Goal: Task Accomplishment & Management: Use online tool/utility

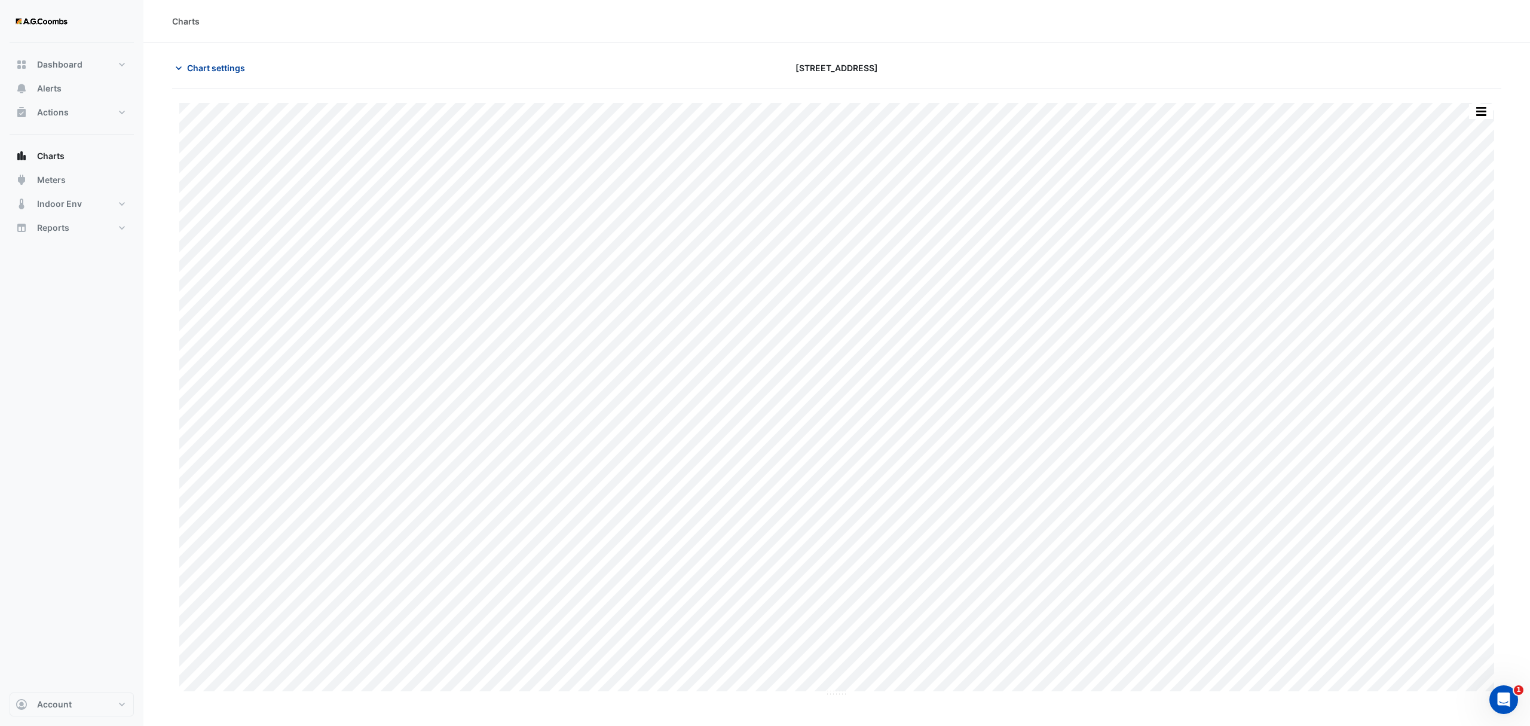
click at [203, 66] on span "Chart settings" at bounding box center [216, 68] width 58 height 13
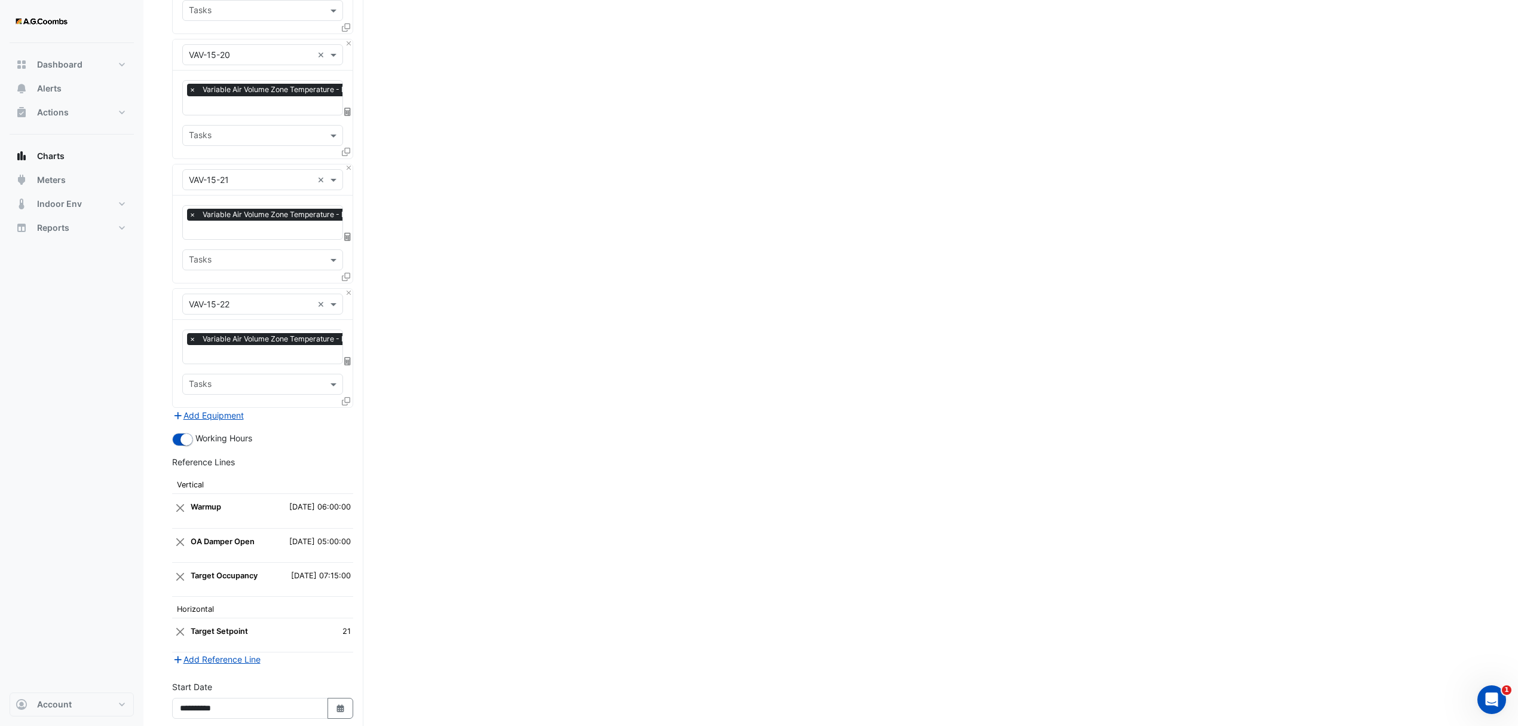
scroll to position [2561, 0]
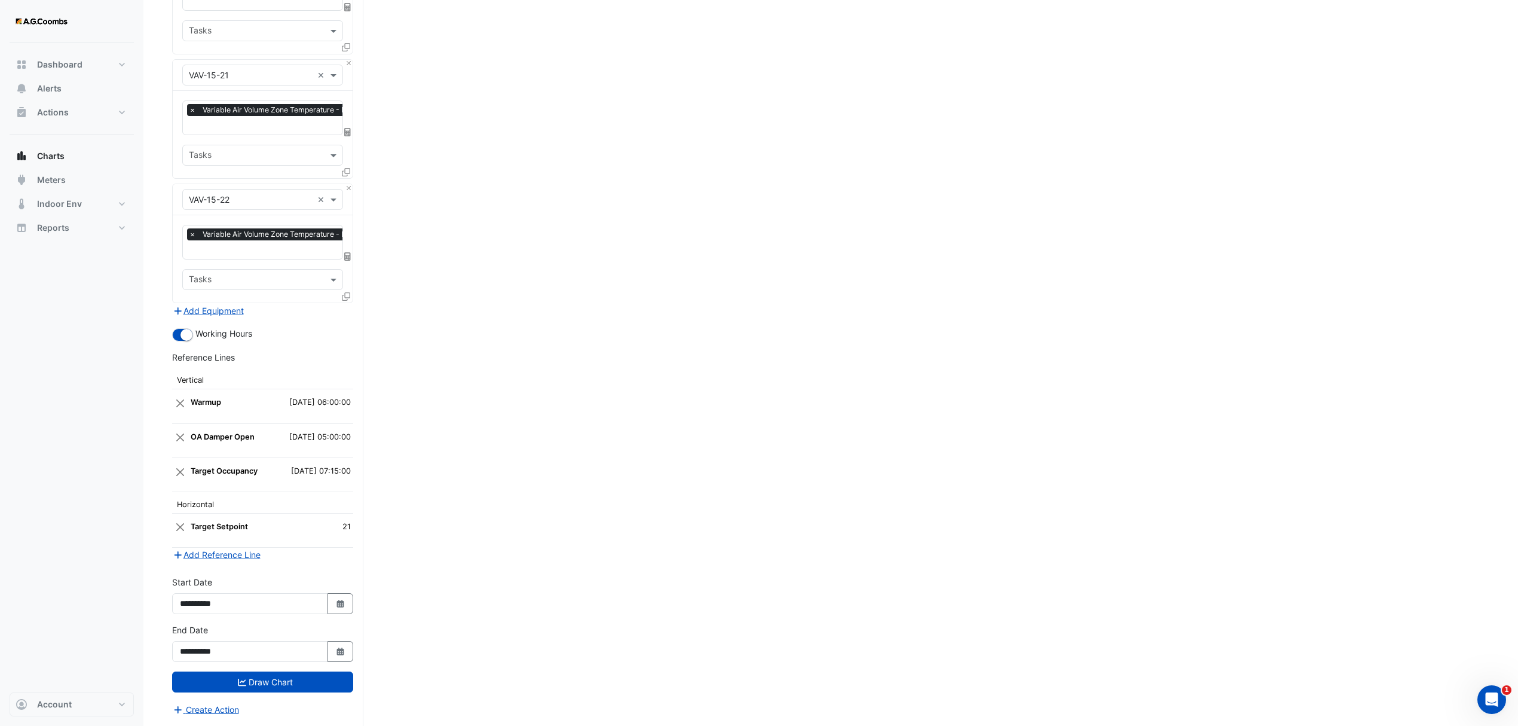
click at [173, 393] on td at bounding box center [180, 406] width 16 height 34
click at [176, 396] on button "Close" at bounding box center [180, 403] width 11 height 23
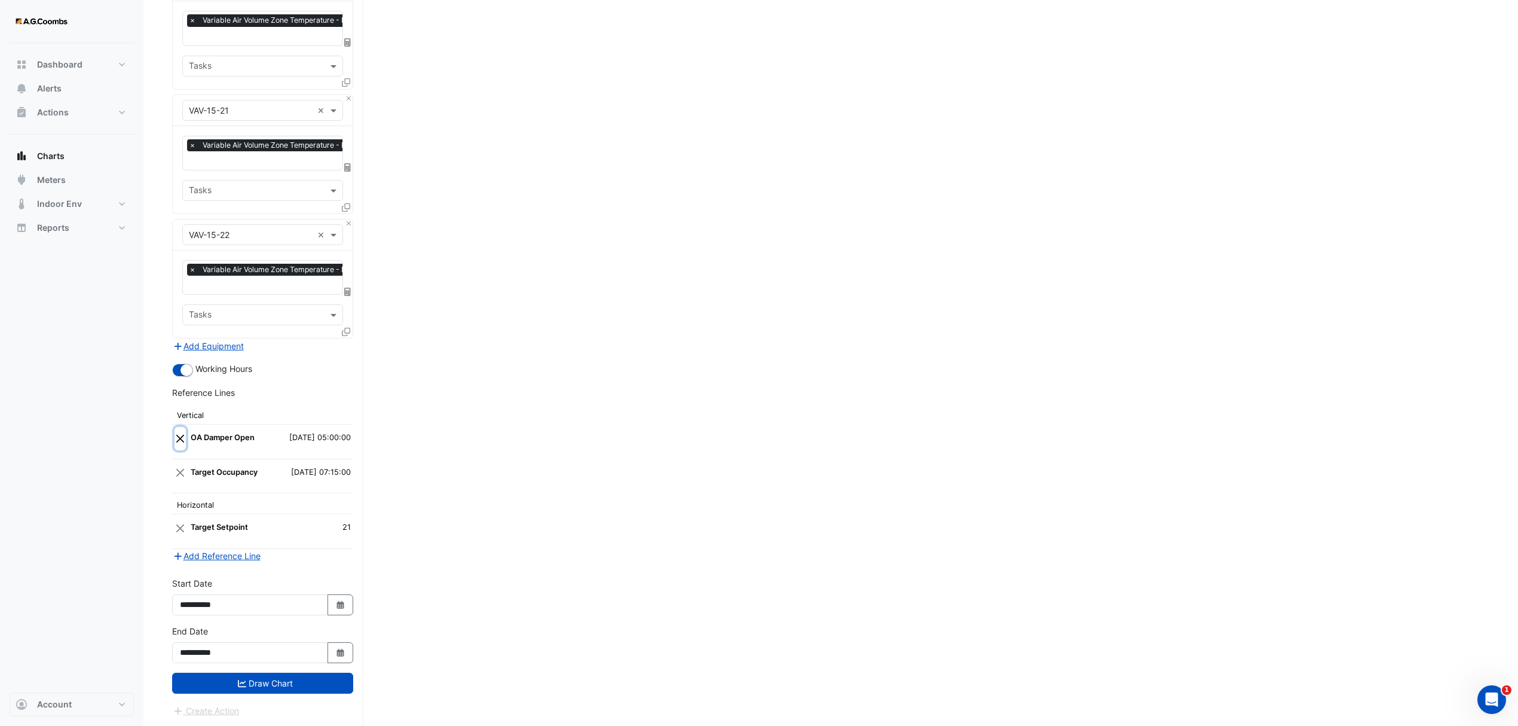
click at [177, 433] on button "Close" at bounding box center [180, 438] width 11 height 23
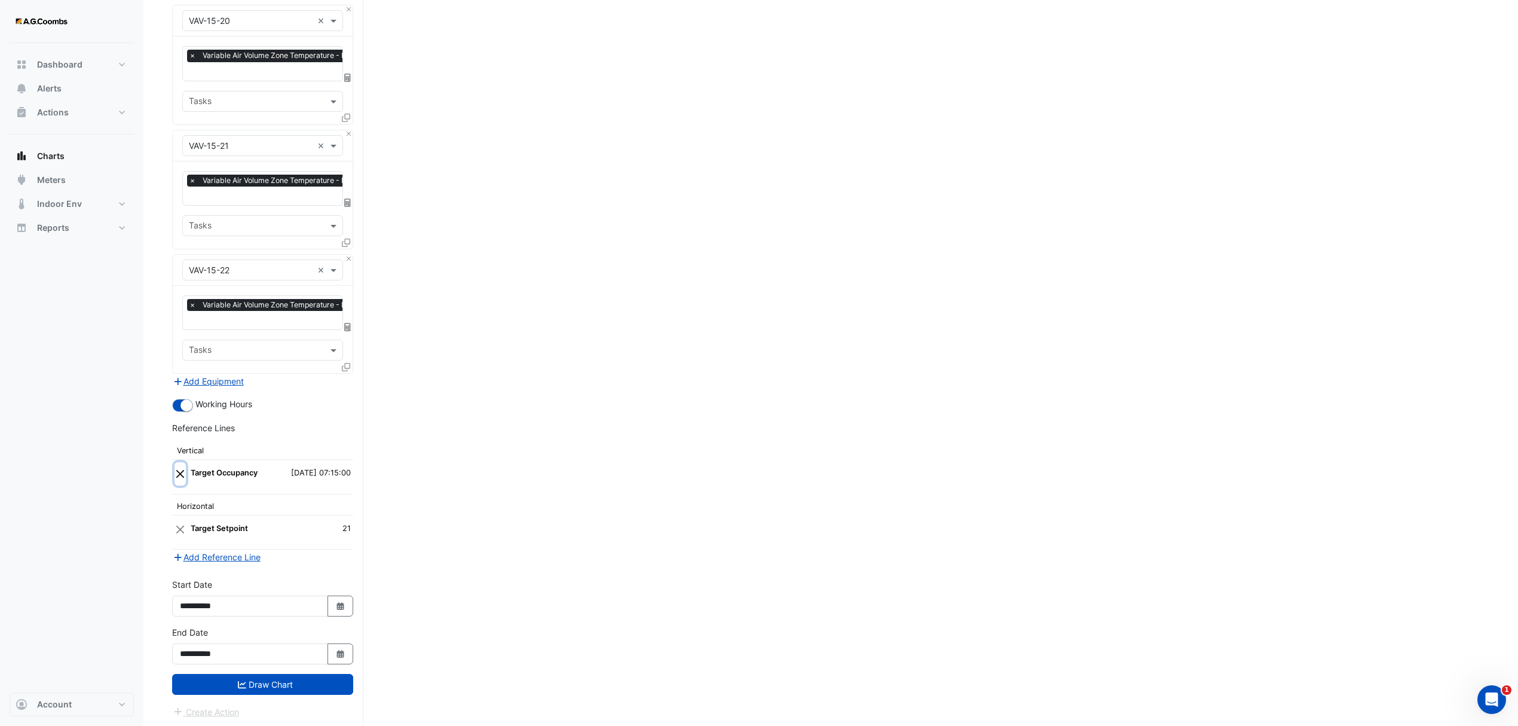
click at [182, 467] on button "Close" at bounding box center [180, 473] width 11 height 23
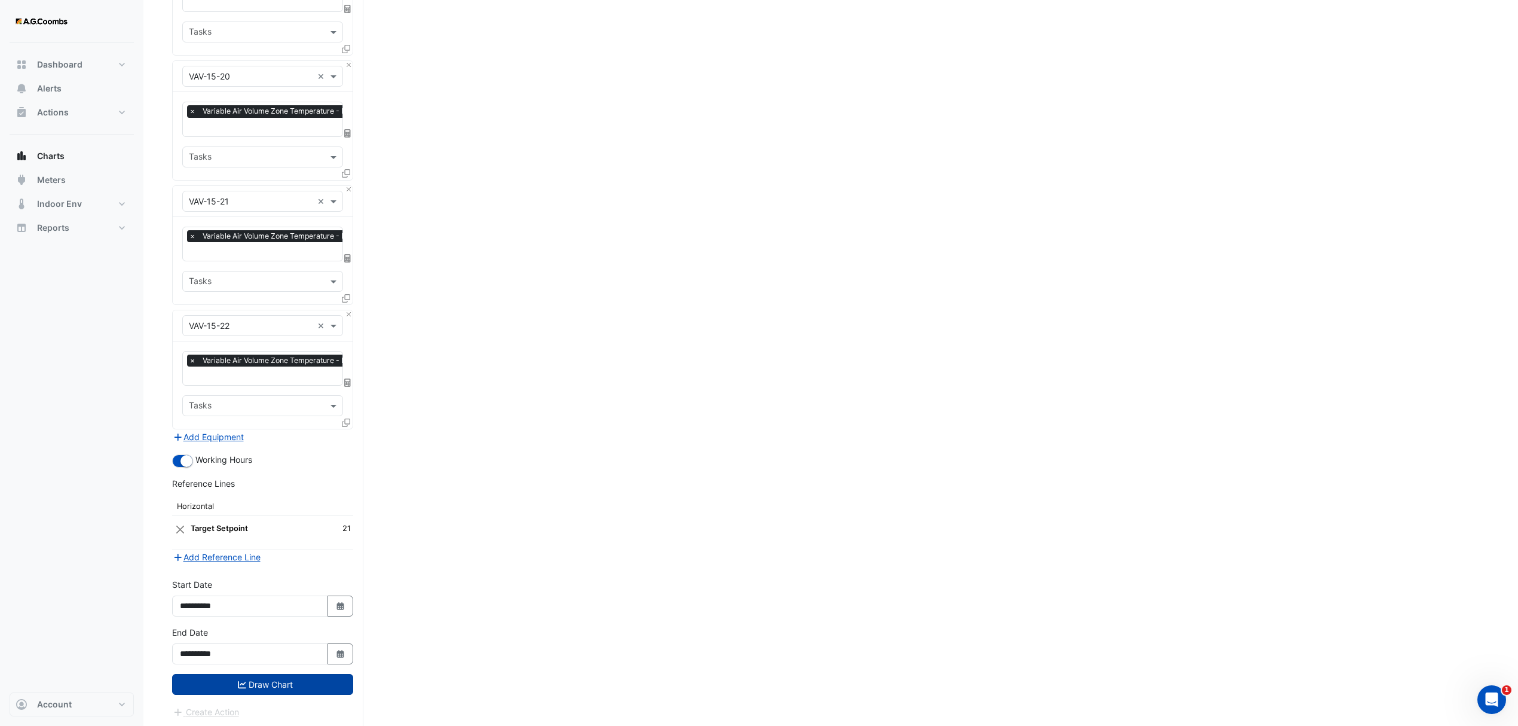
click at [223, 685] on button "Draw Chart" at bounding box center [262, 684] width 181 height 21
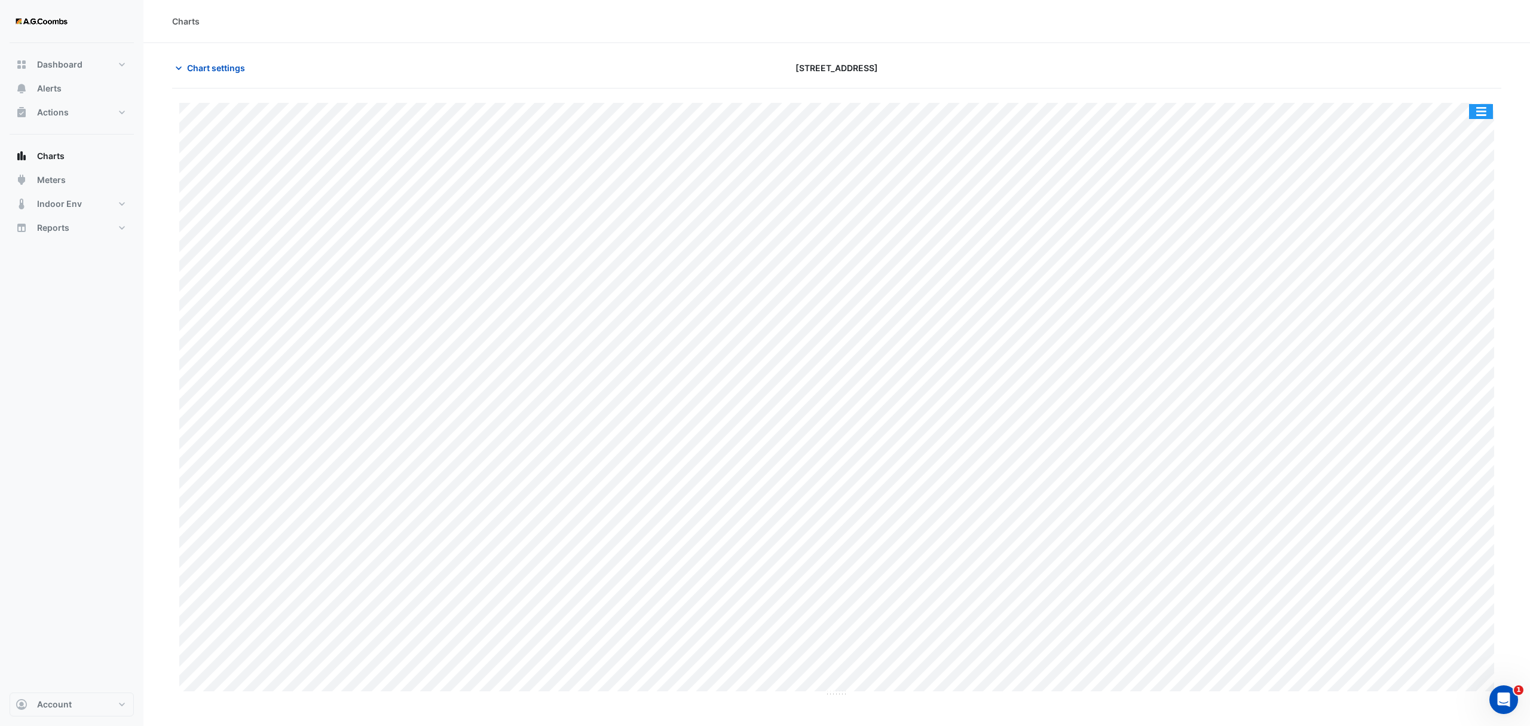
click at [1483, 105] on button "button" at bounding box center [1481, 111] width 24 height 15
click at [1459, 197] on div "Save as JPEG" at bounding box center [1457, 195] width 72 height 20
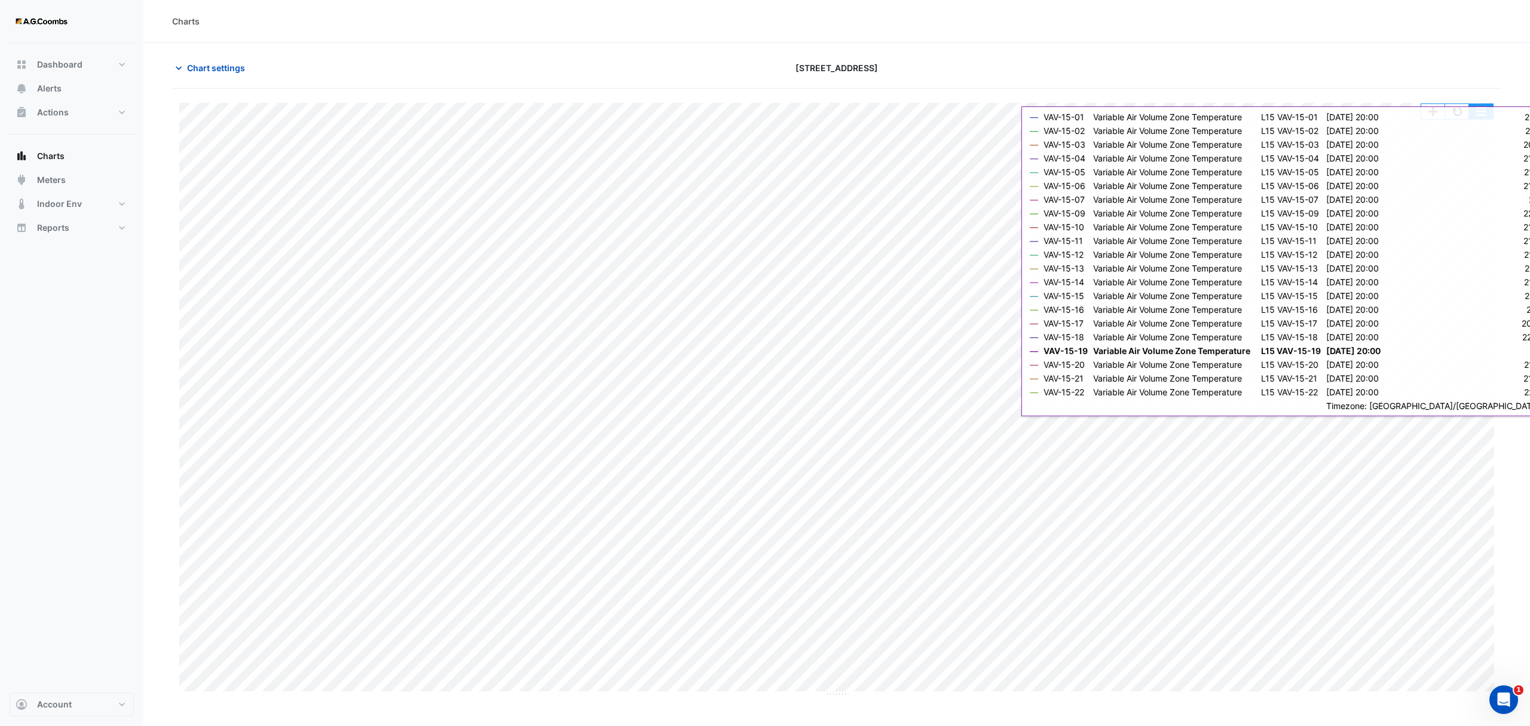
click at [1488, 119] on button "button" at bounding box center [1481, 111] width 24 height 15
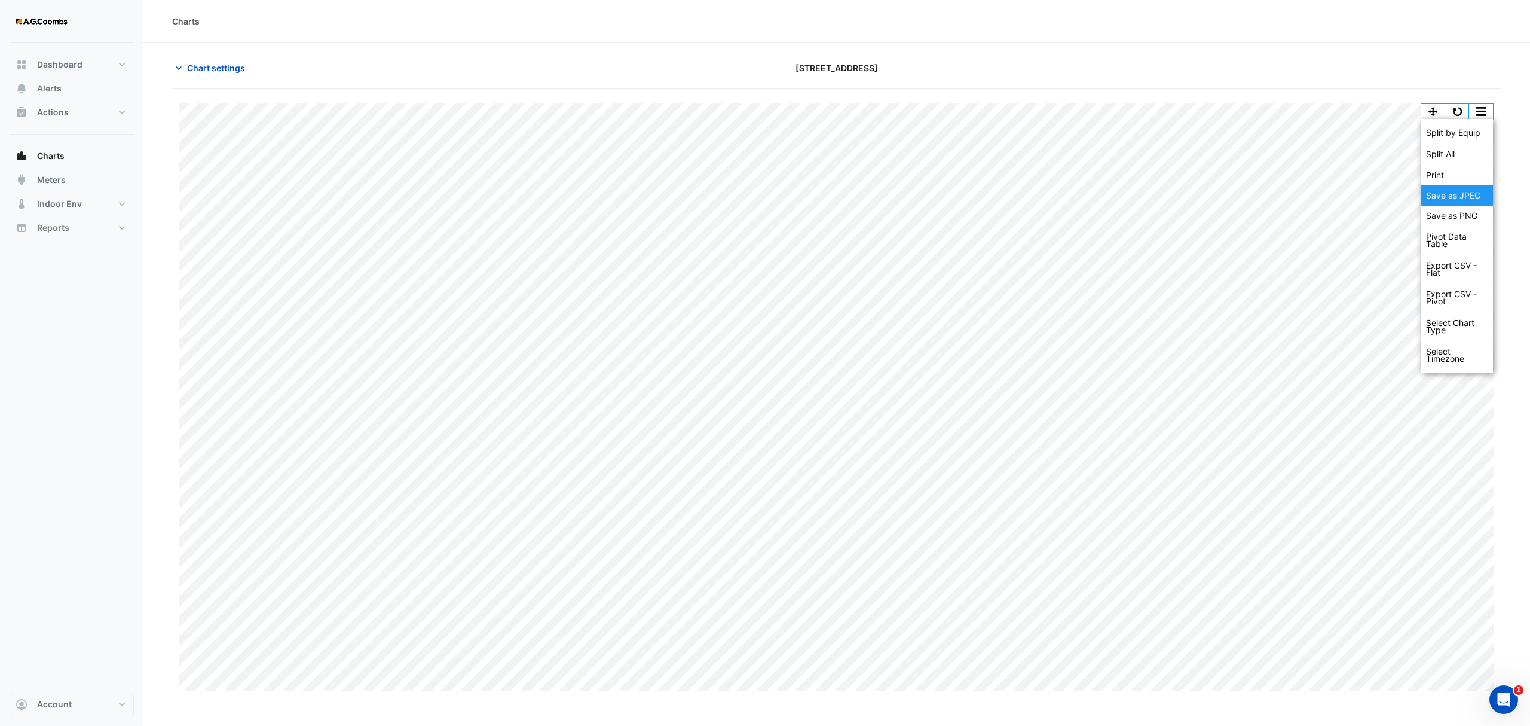
click at [1471, 202] on div "Save as JPEG" at bounding box center [1457, 195] width 72 height 20
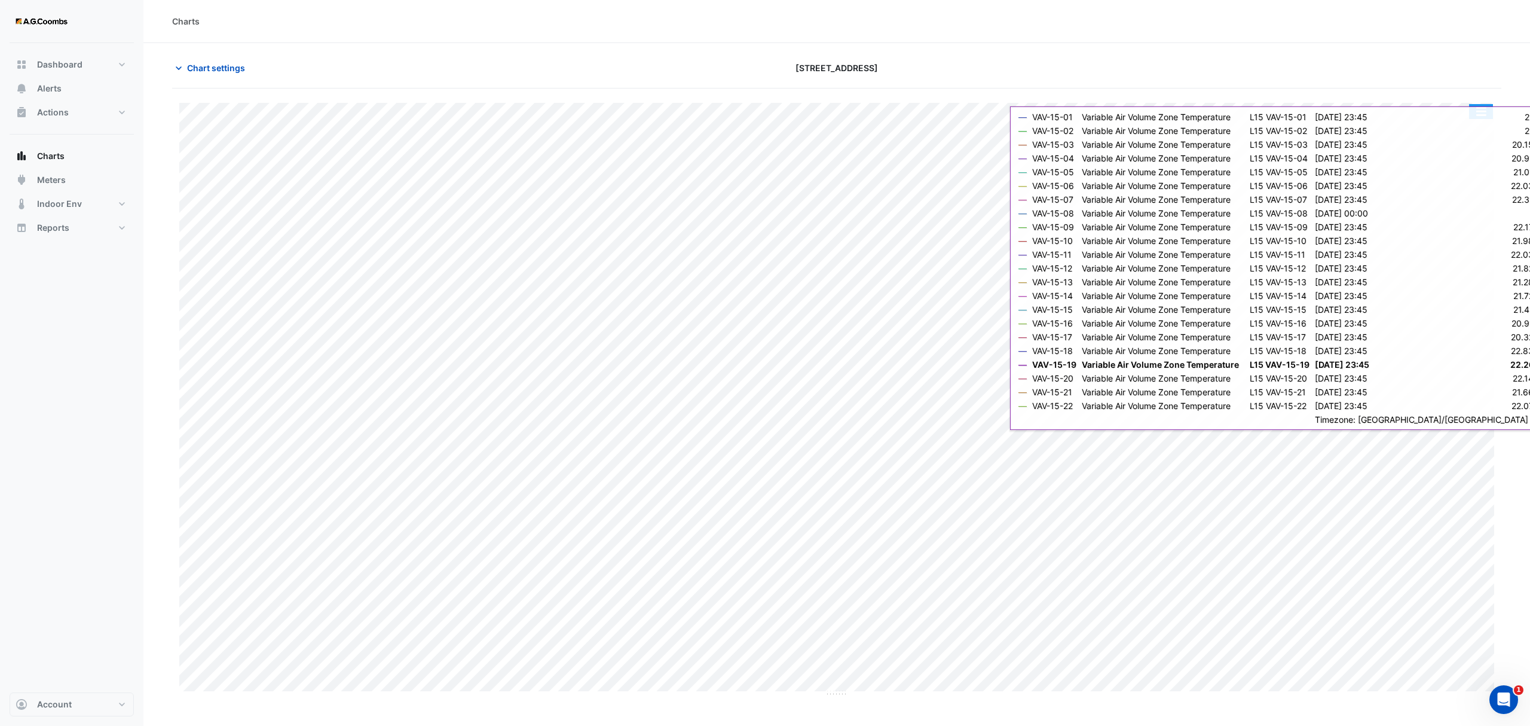
click at [1481, 114] on button "button" at bounding box center [1481, 111] width 24 height 15
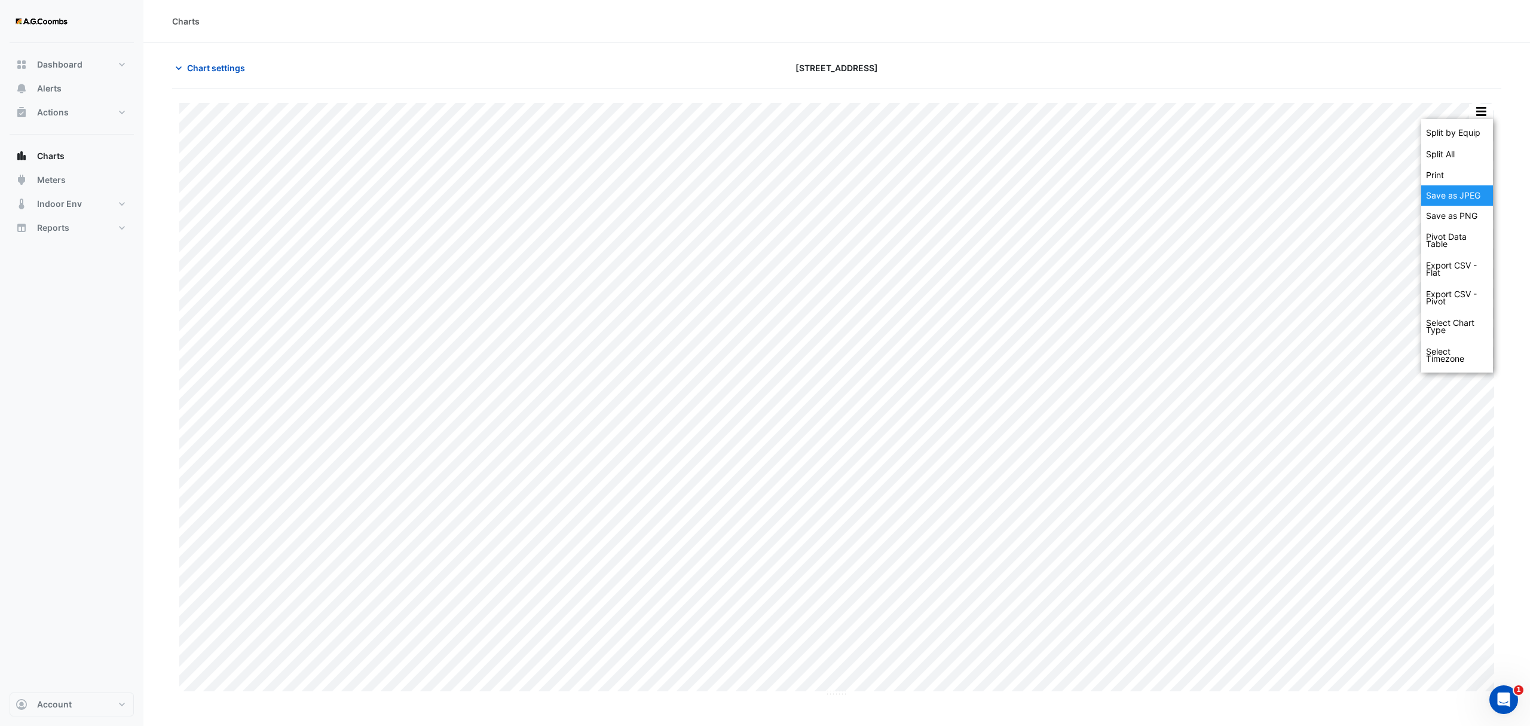
click at [1459, 201] on div "Save as JPEG" at bounding box center [1457, 195] width 72 height 20
click at [231, 63] on span "Chart settings" at bounding box center [216, 68] width 58 height 13
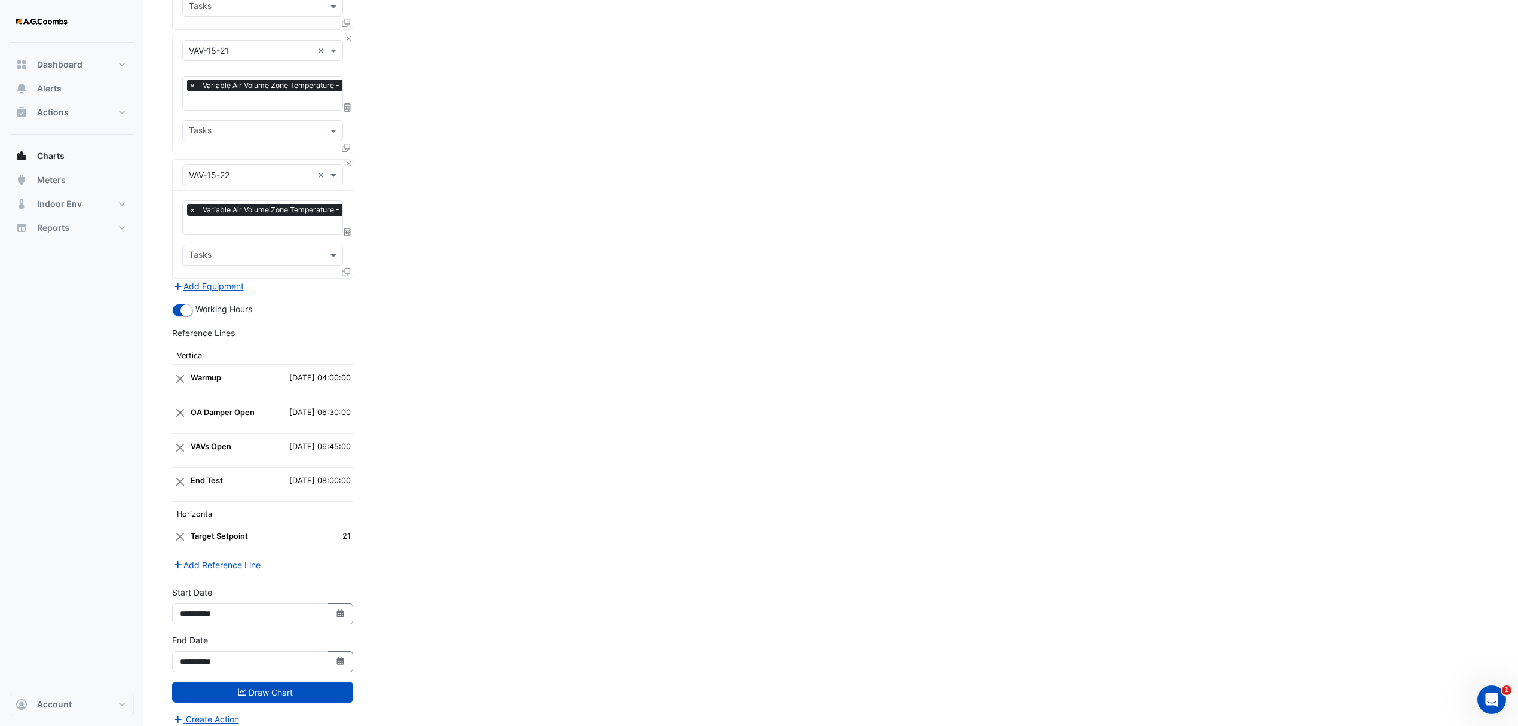
scroll to position [2595, 0]
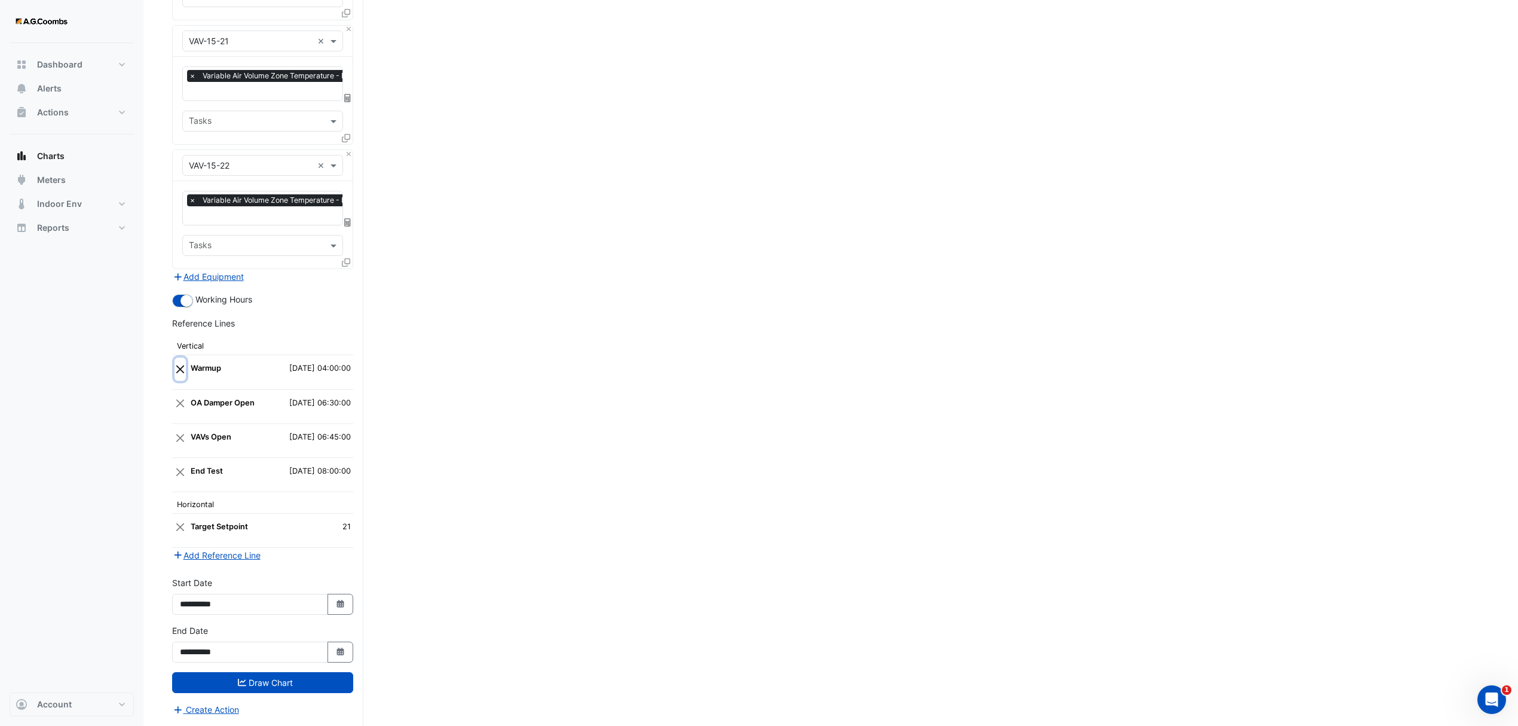
click at [175, 366] on button "Close" at bounding box center [180, 368] width 11 height 23
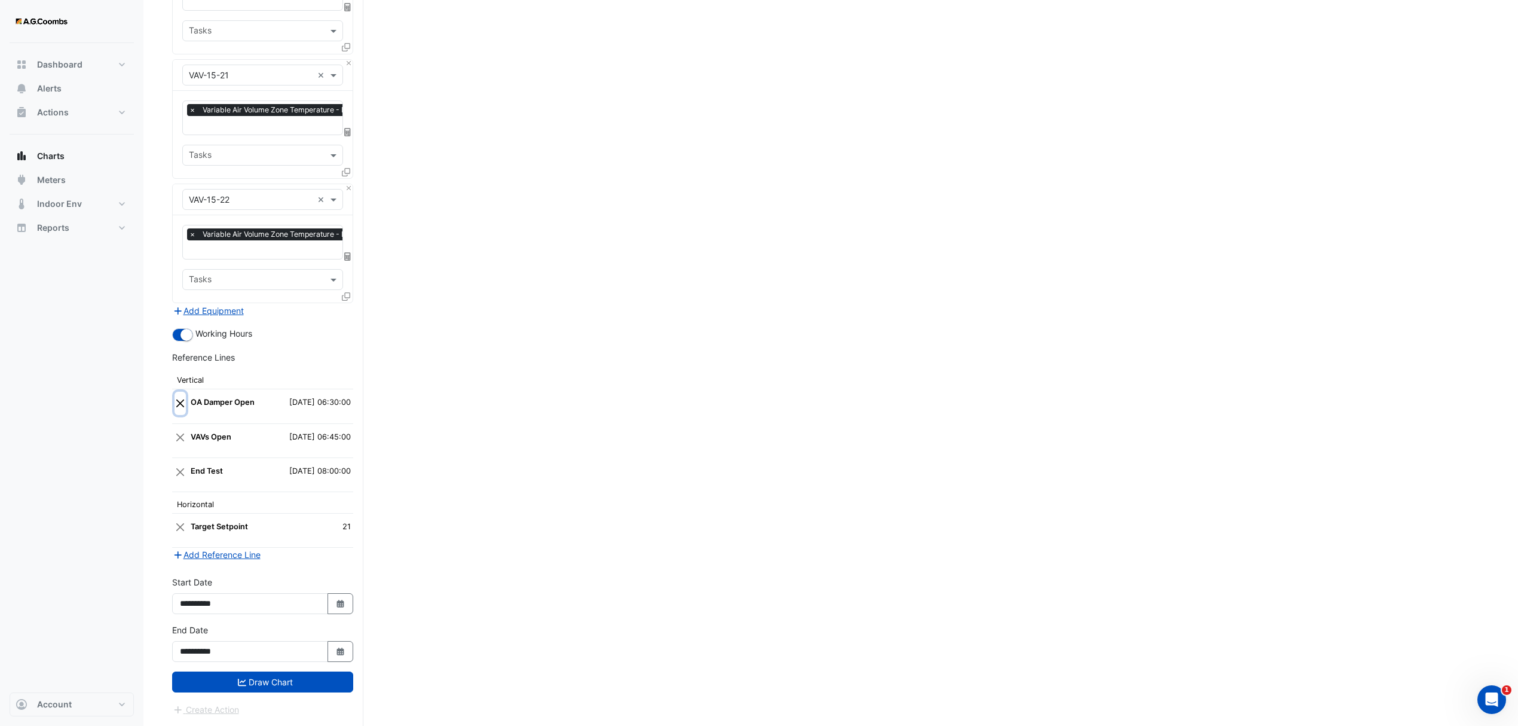
click at [180, 393] on button "Close" at bounding box center [180, 403] width 11 height 23
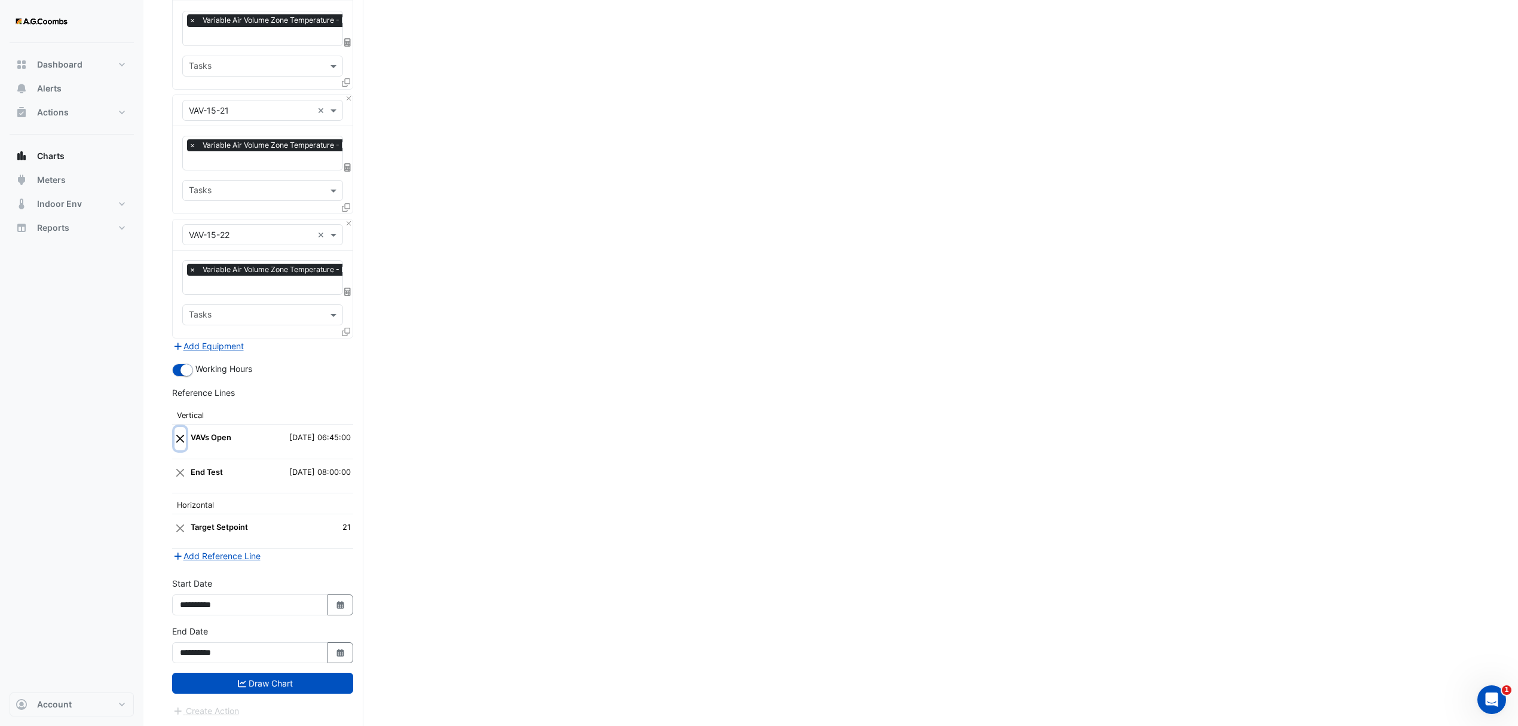
click at [182, 433] on button "Close" at bounding box center [180, 438] width 11 height 23
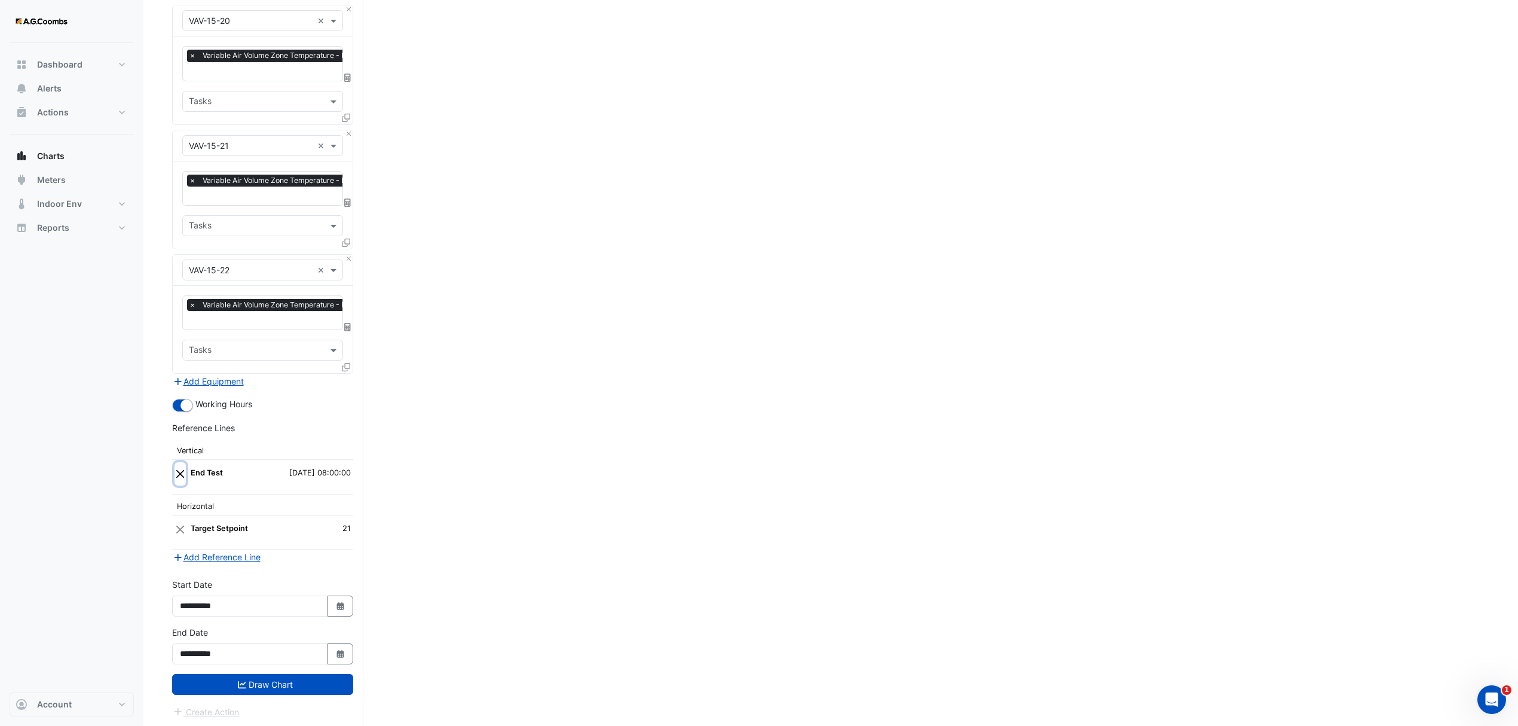
click at [185, 472] on button "Close" at bounding box center [180, 473] width 11 height 23
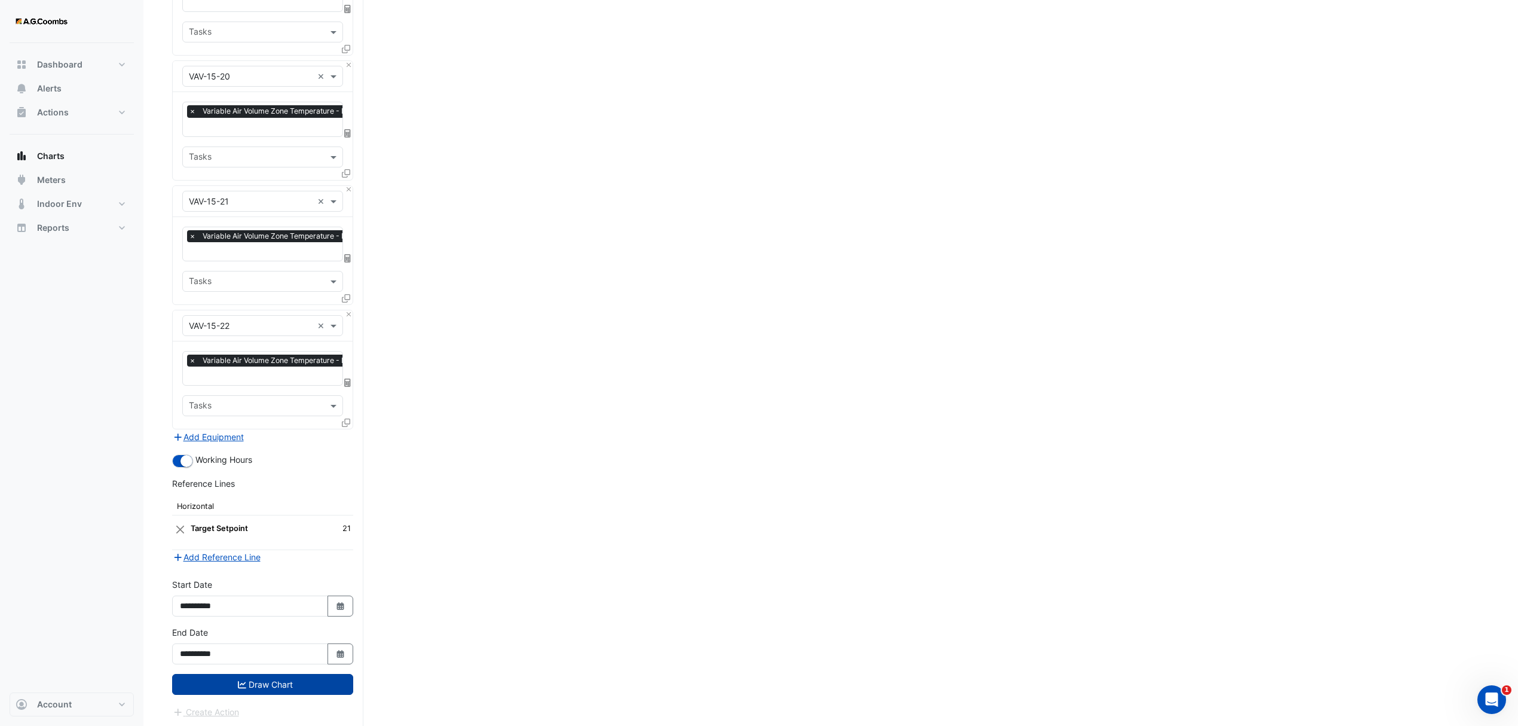
click at [225, 679] on button "Draw Chart" at bounding box center [262, 684] width 181 height 21
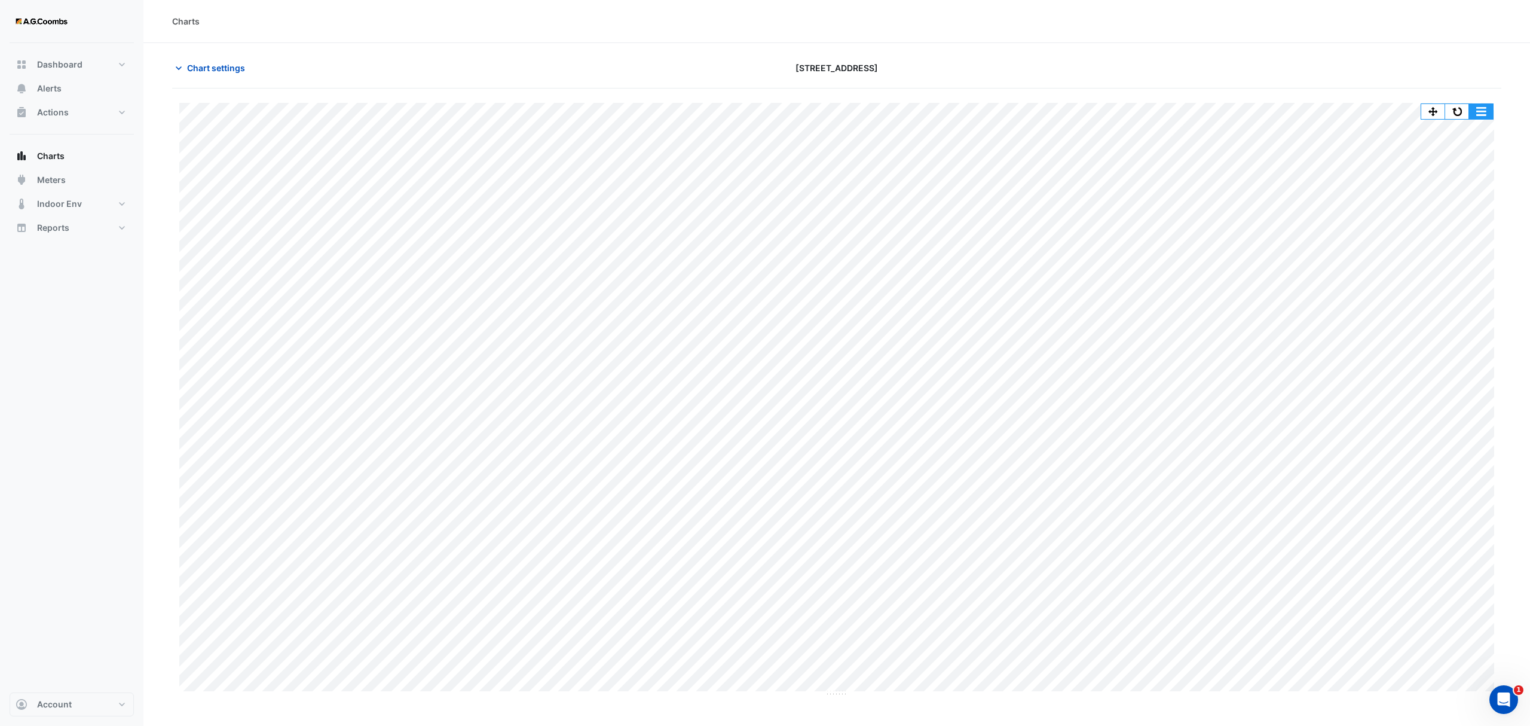
click at [1485, 110] on button "button" at bounding box center [1481, 111] width 24 height 15
click at [1475, 192] on div "Save as JPEG" at bounding box center [1457, 195] width 72 height 20
click at [224, 72] on span "Chart settings" at bounding box center [216, 68] width 58 height 13
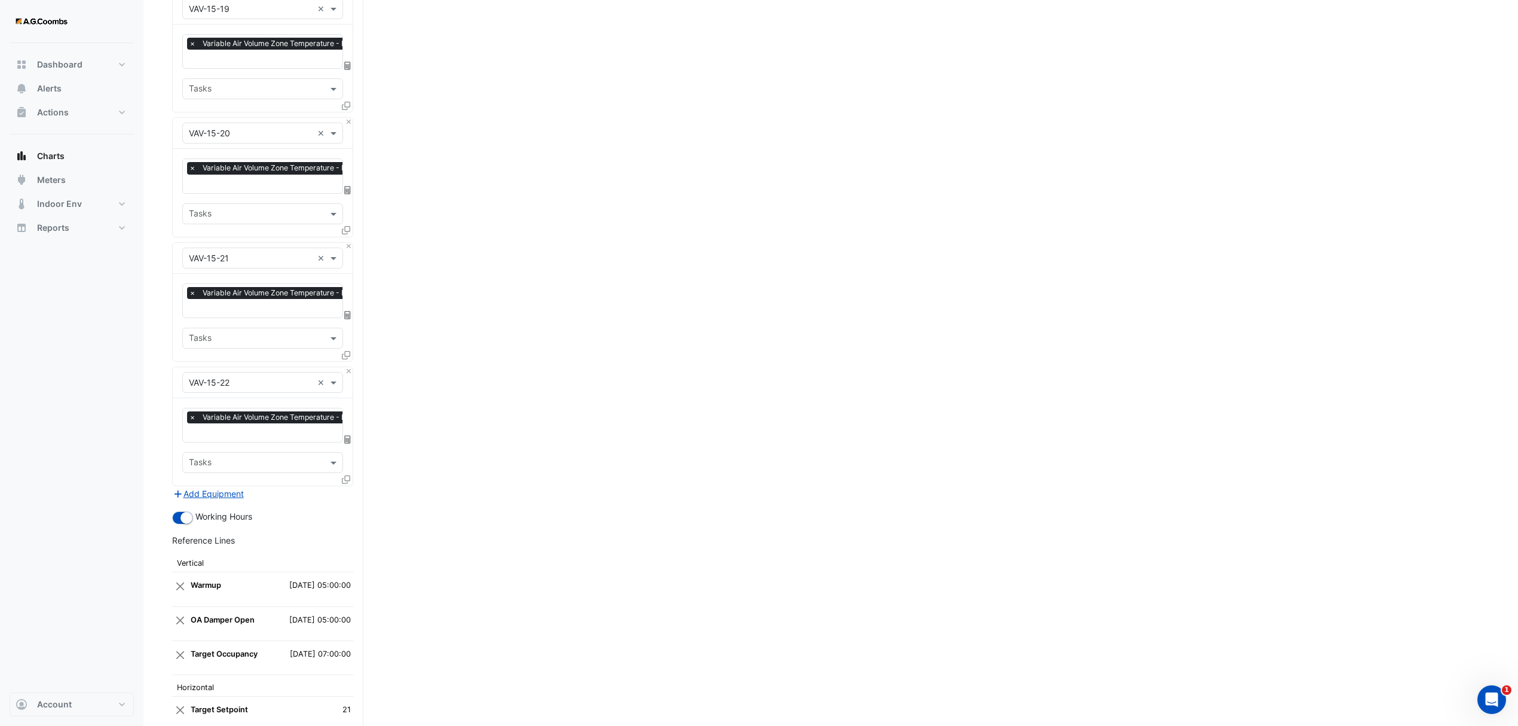
scroll to position [2561, 0]
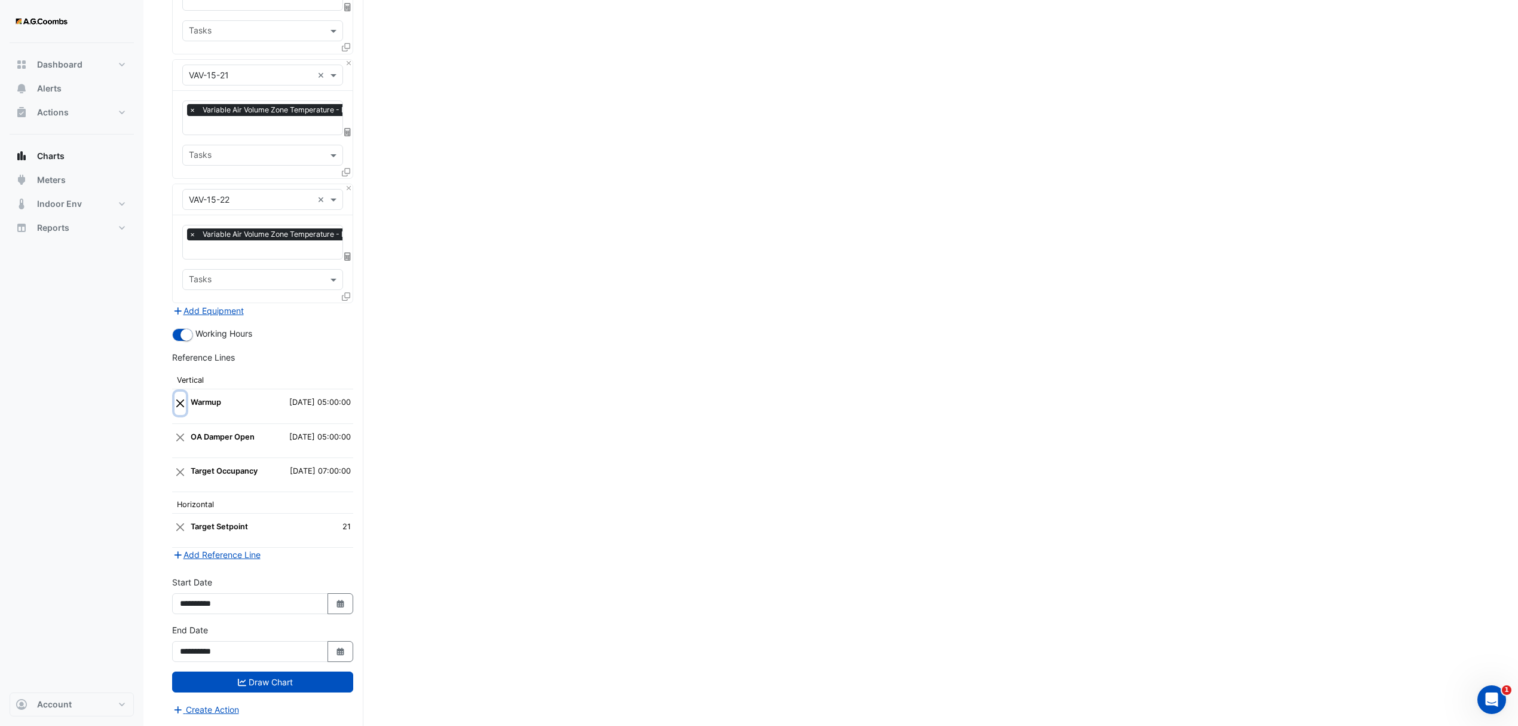
click at [175, 395] on button "Close" at bounding box center [180, 403] width 11 height 23
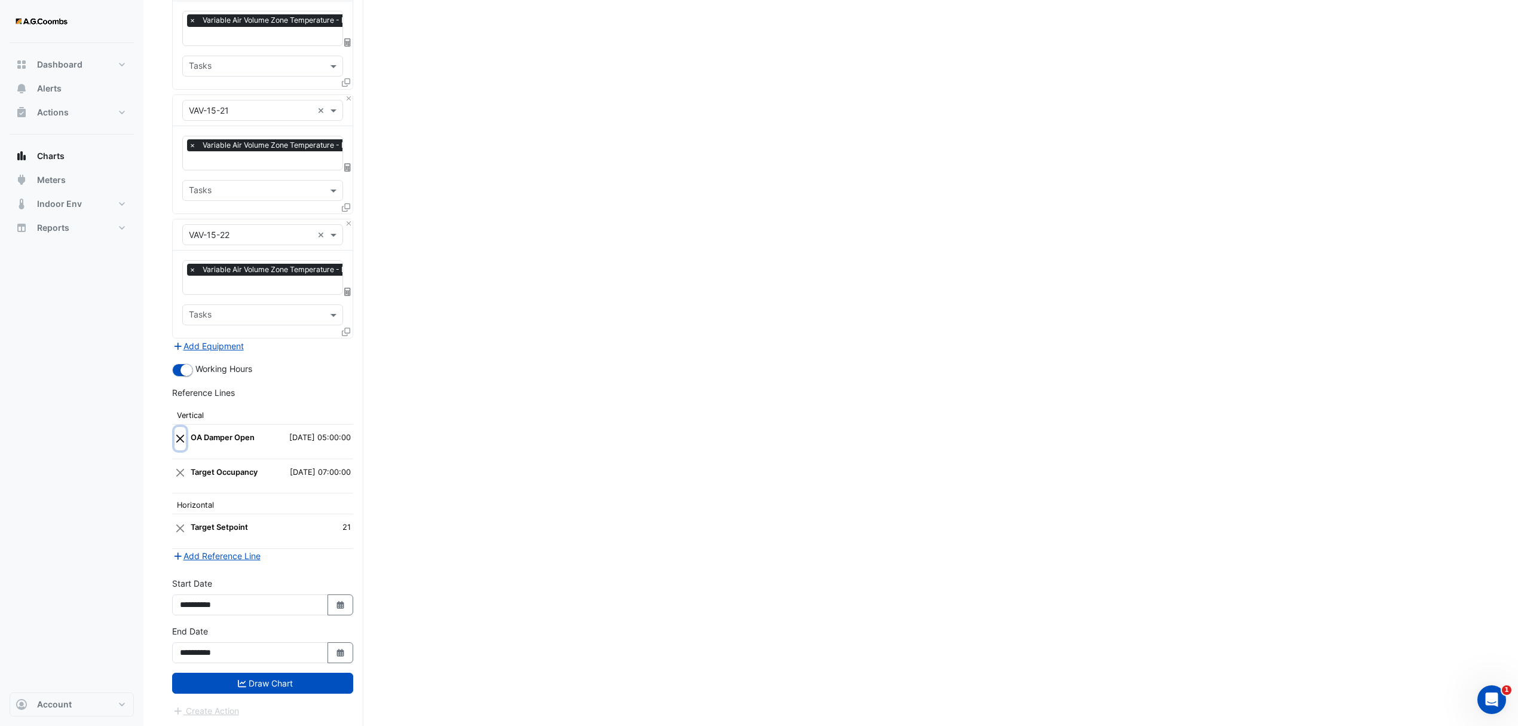
click at [178, 432] on button "Close" at bounding box center [180, 438] width 11 height 23
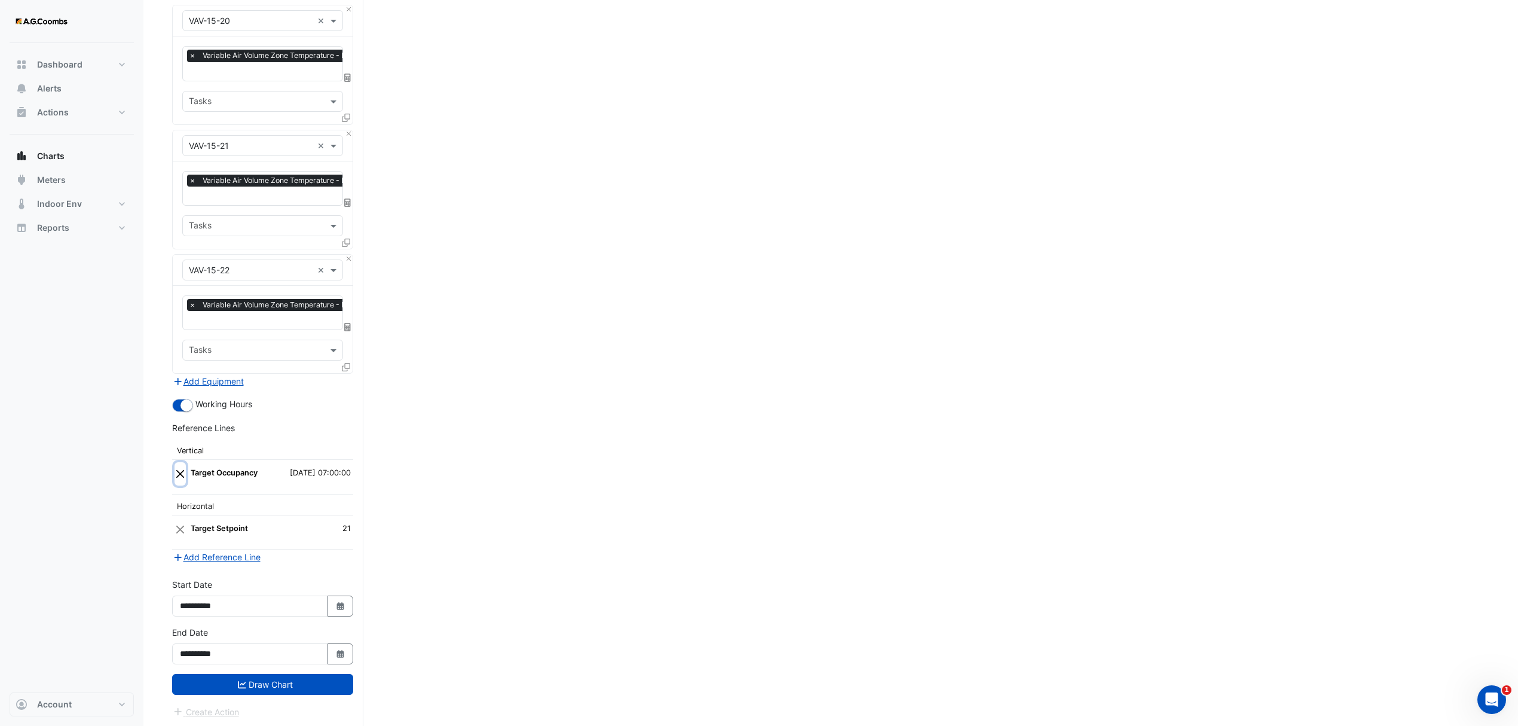
click at [180, 474] on button "Close" at bounding box center [180, 473] width 11 height 23
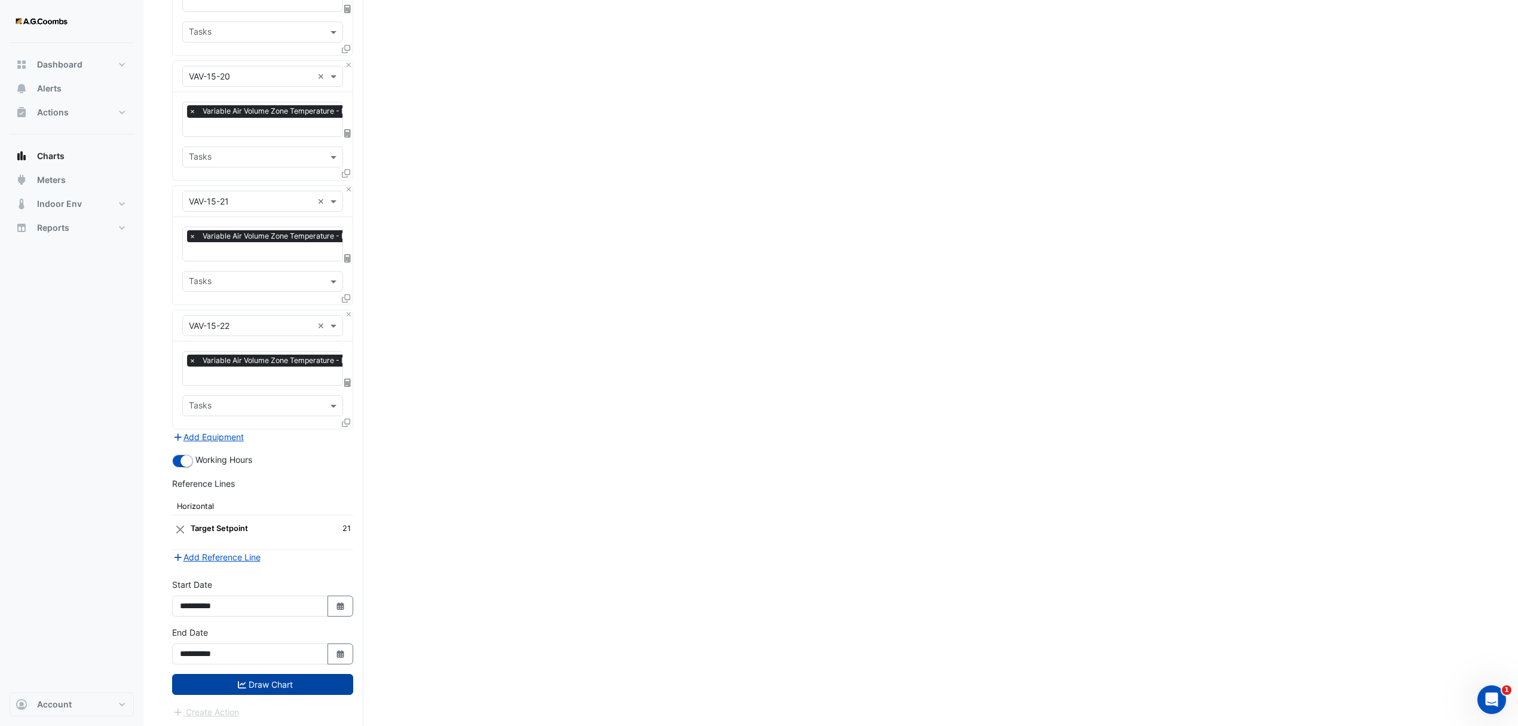
click at [266, 677] on button "Draw Chart" at bounding box center [262, 684] width 181 height 21
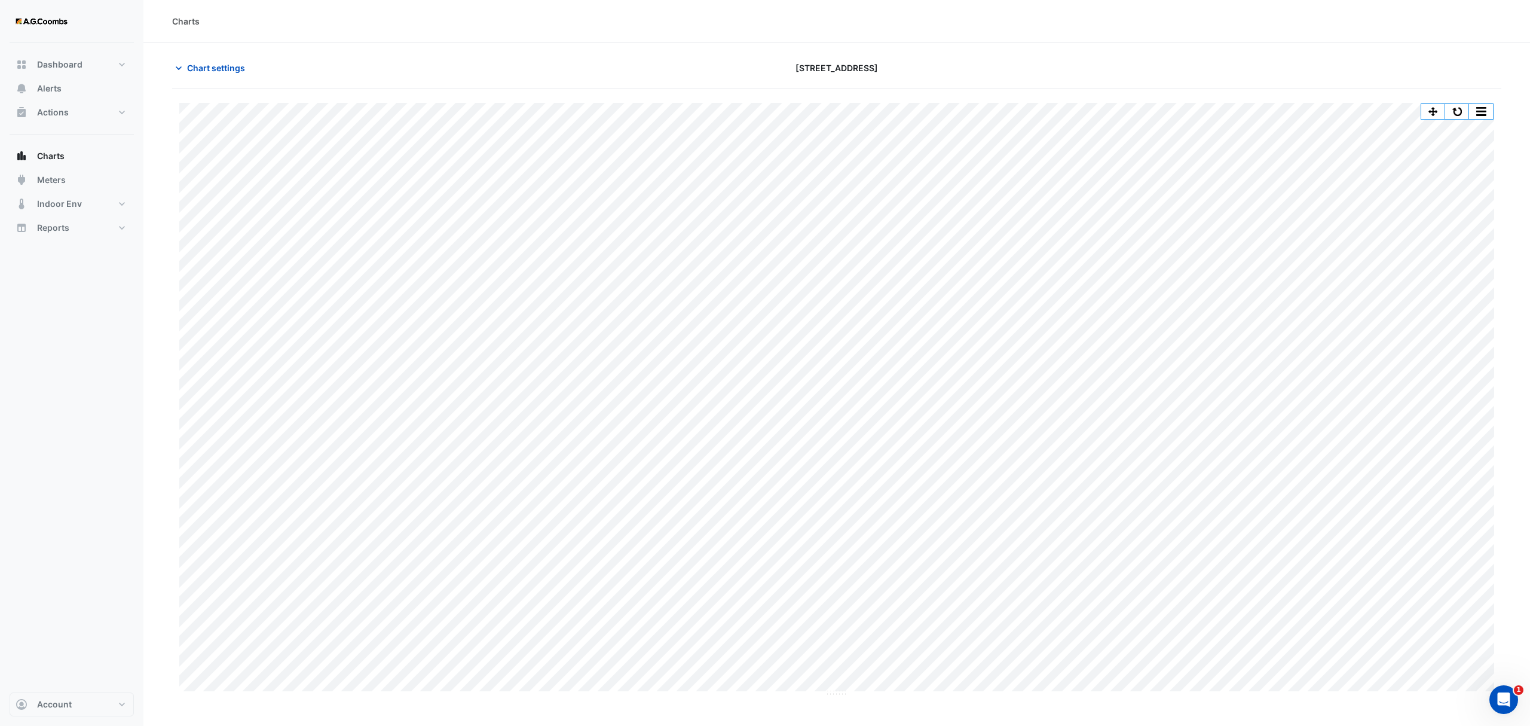
click at [1486, 112] on button "button" at bounding box center [1481, 111] width 24 height 15
click at [1438, 200] on div "Save as JPEG" at bounding box center [1457, 195] width 72 height 20
click at [214, 69] on span "Chart settings" at bounding box center [216, 68] width 58 height 13
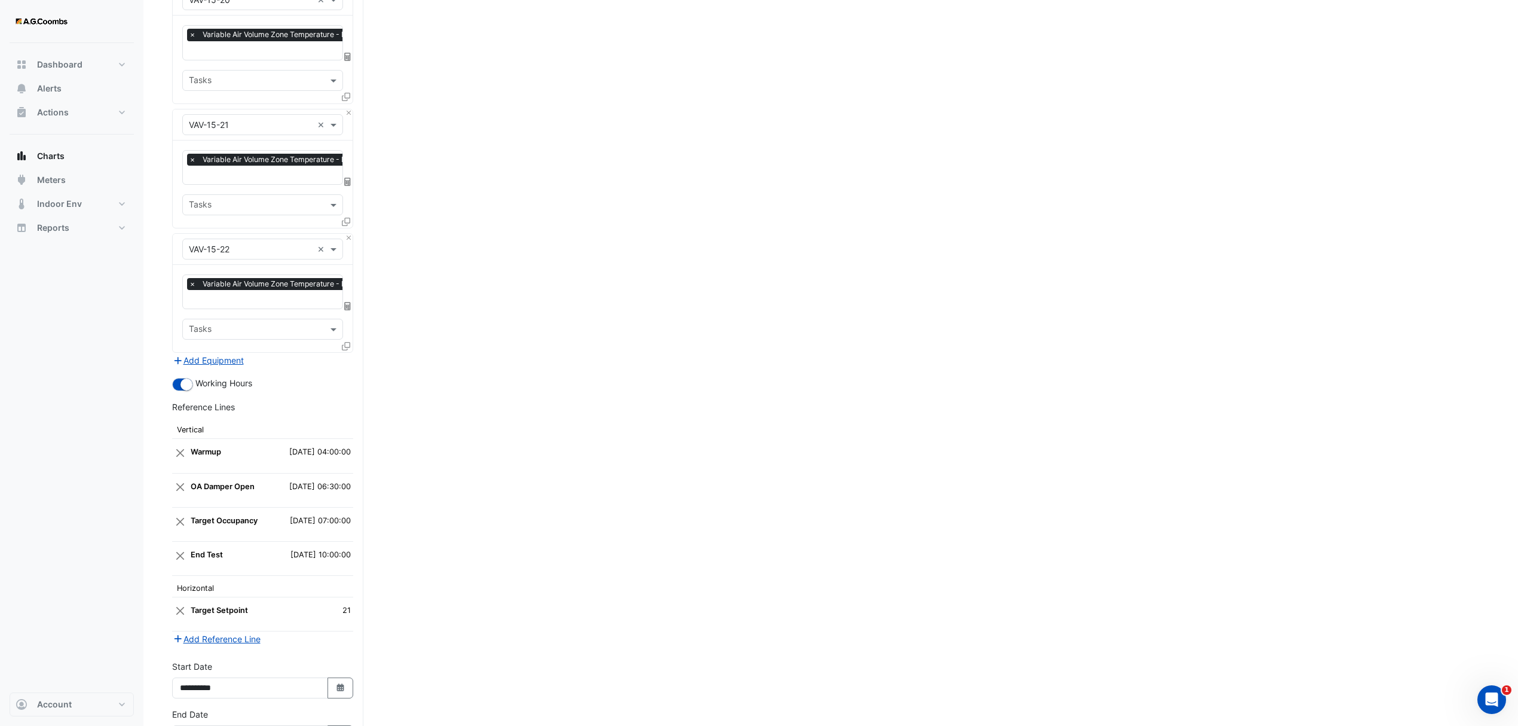
scroll to position [2595, 0]
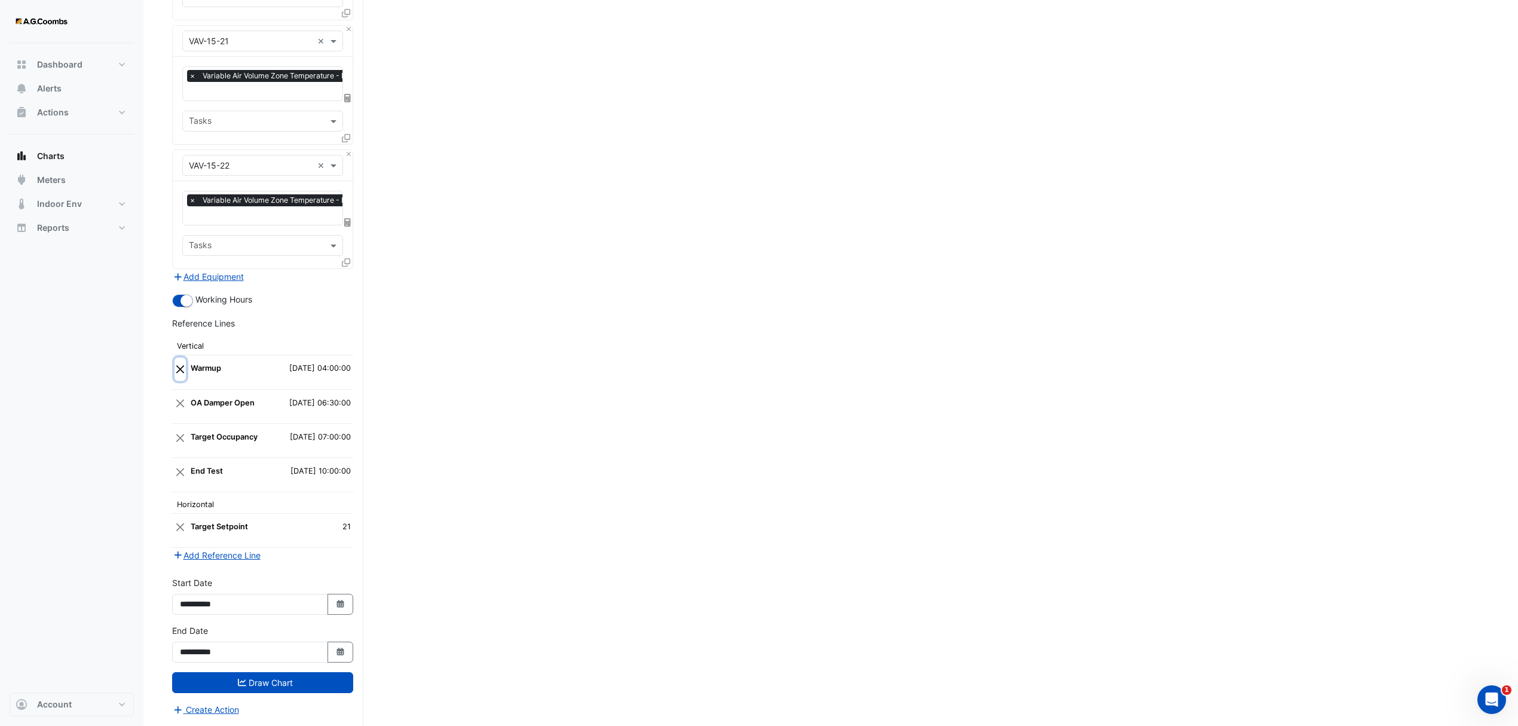
click at [185, 359] on button "Close" at bounding box center [180, 368] width 11 height 23
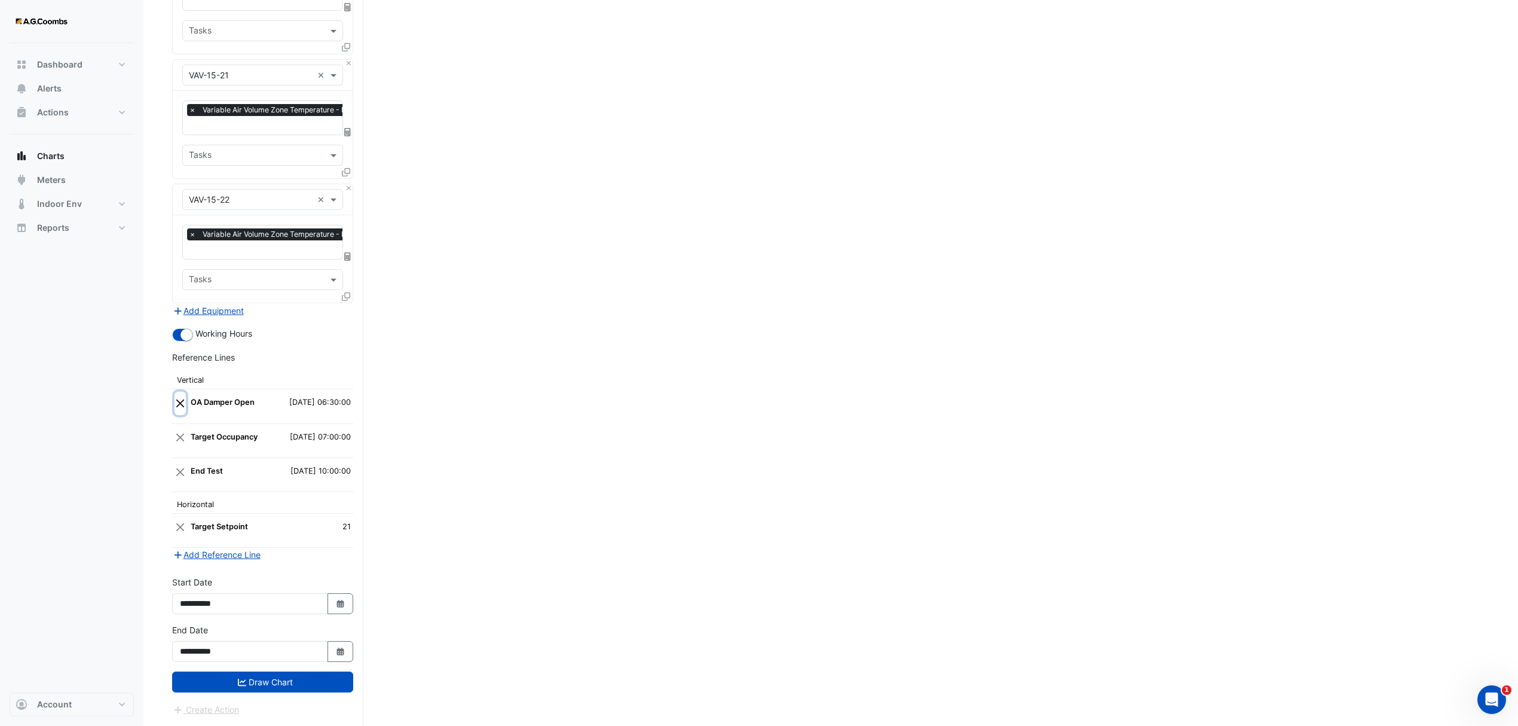
click at [178, 400] on button "Close" at bounding box center [180, 403] width 11 height 23
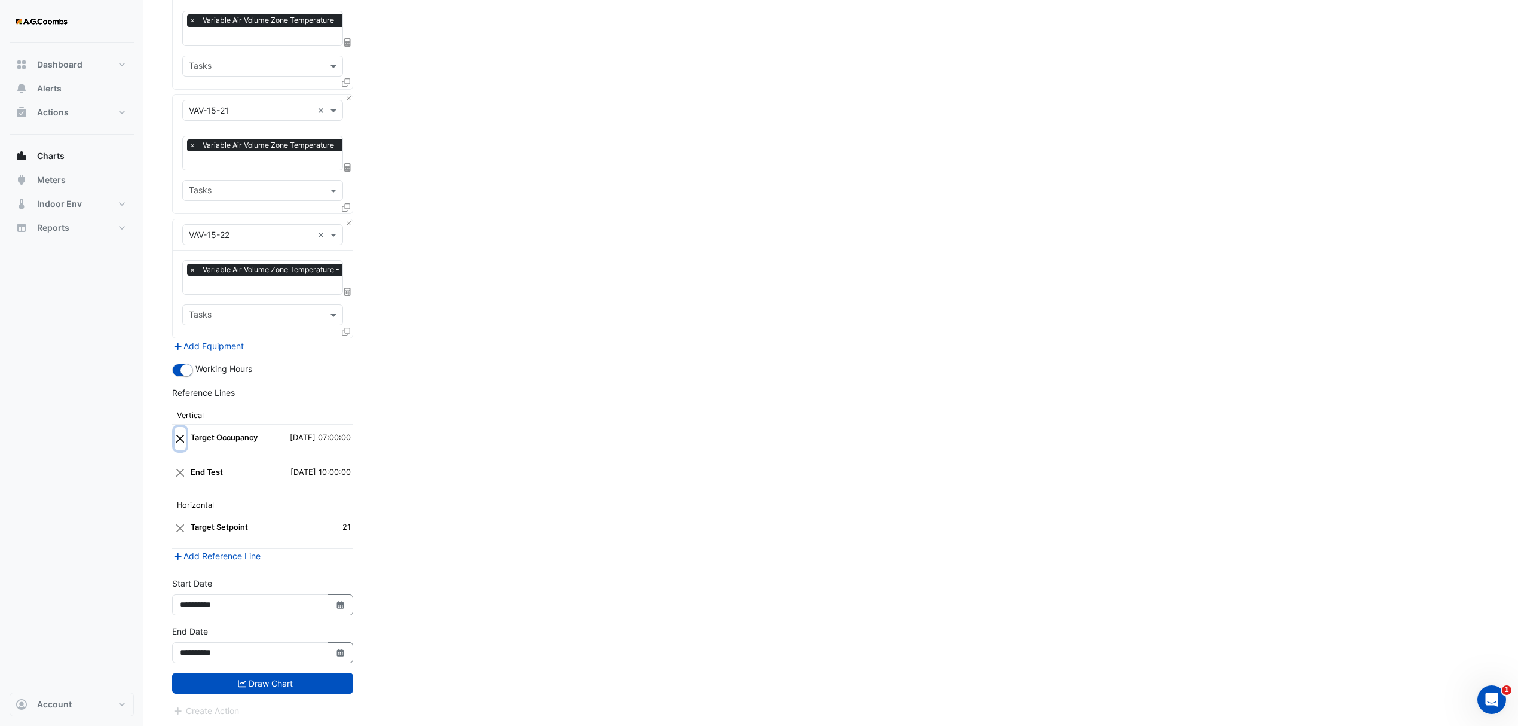
click at [179, 432] on button "Close" at bounding box center [180, 438] width 11 height 23
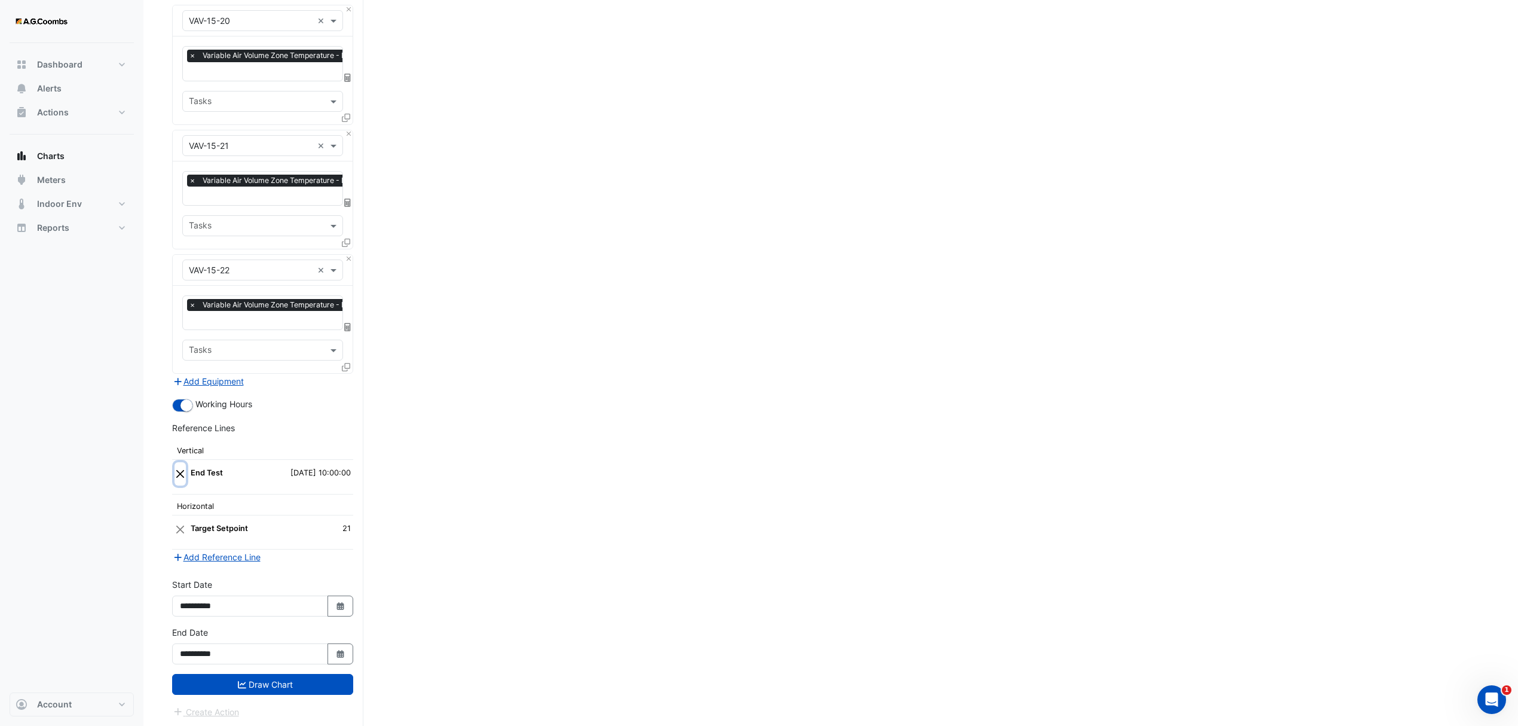
click at [182, 472] on button "Close" at bounding box center [180, 473] width 11 height 23
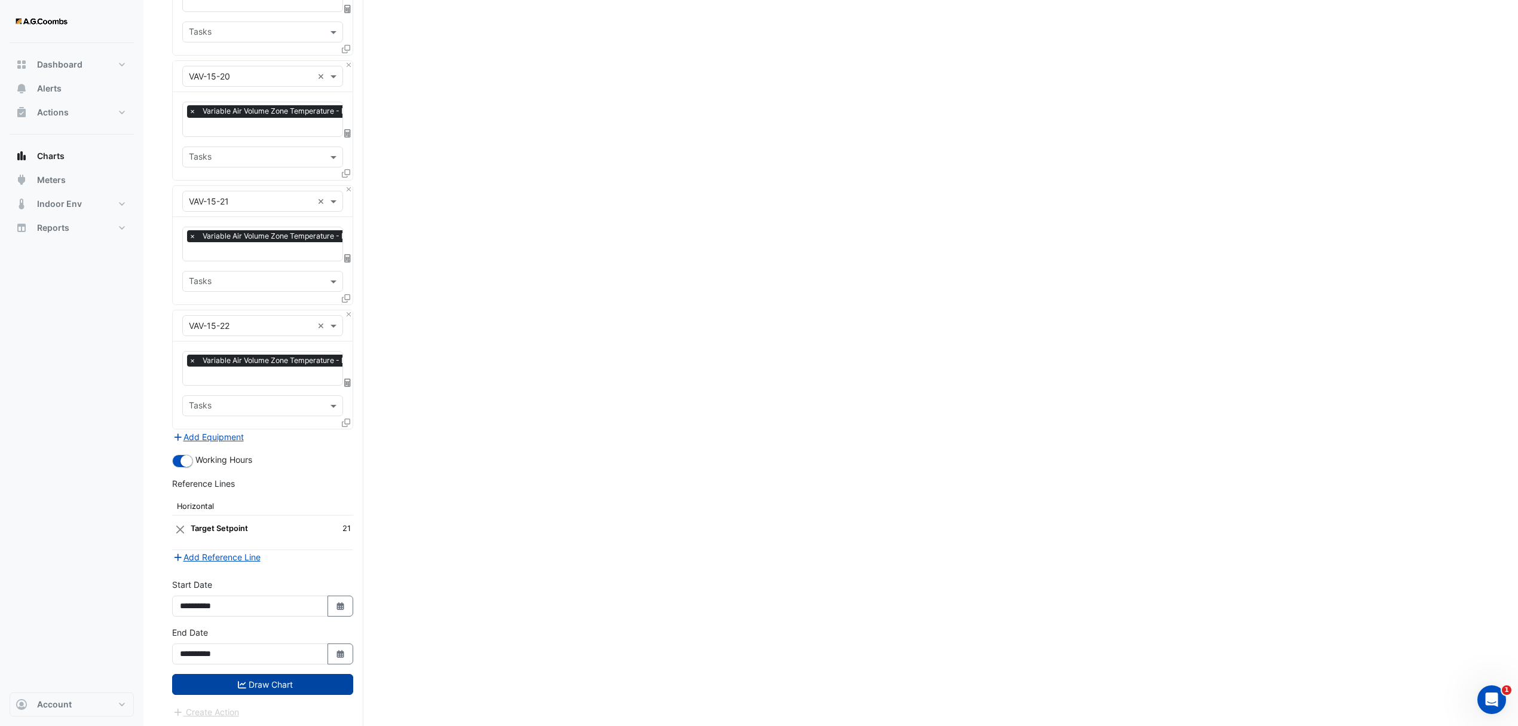
click at [230, 687] on button "Draw Chart" at bounding box center [262, 684] width 181 height 21
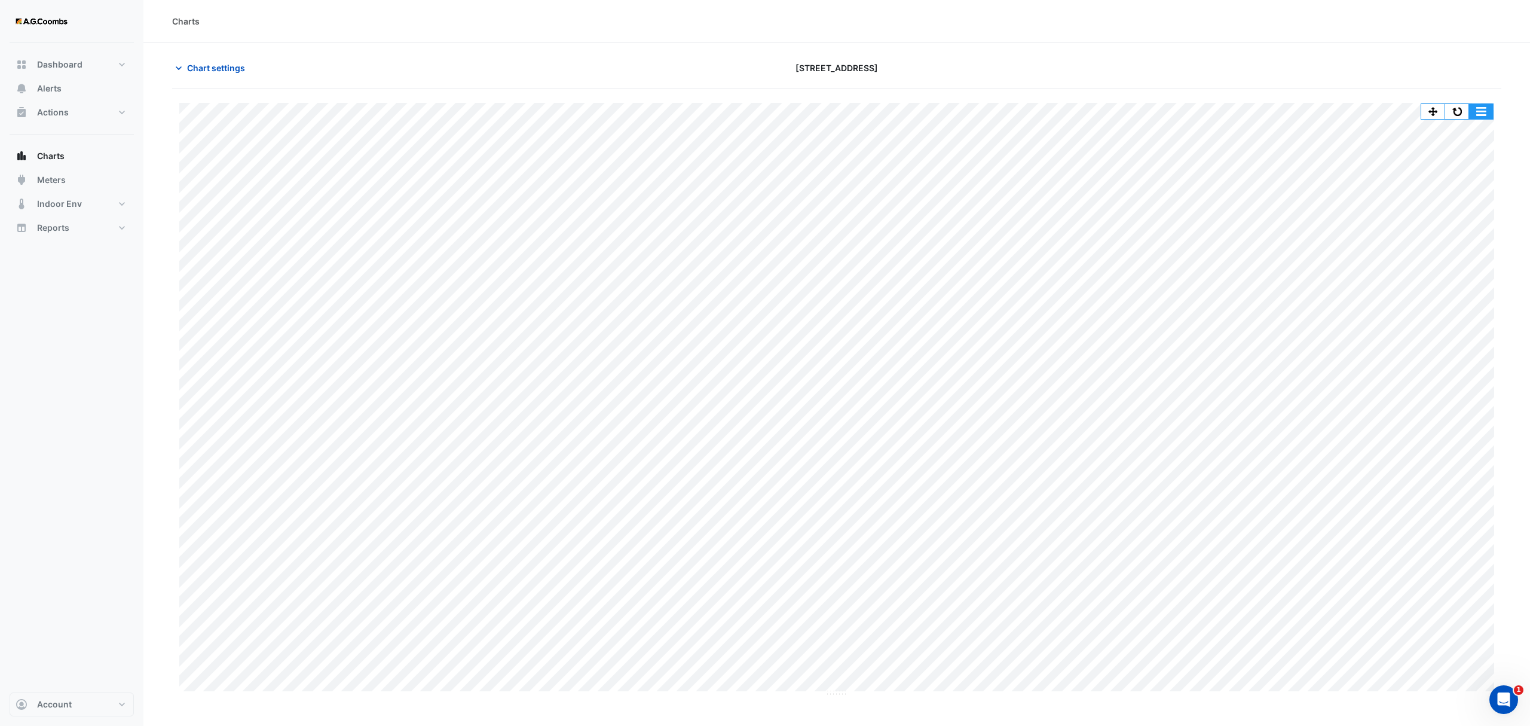
click at [1482, 111] on button "button" at bounding box center [1481, 111] width 24 height 15
click at [1464, 190] on div "Save as JPEG" at bounding box center [1457, 195] width 72 height 20
